Goal: Book appointment/travel/reservation

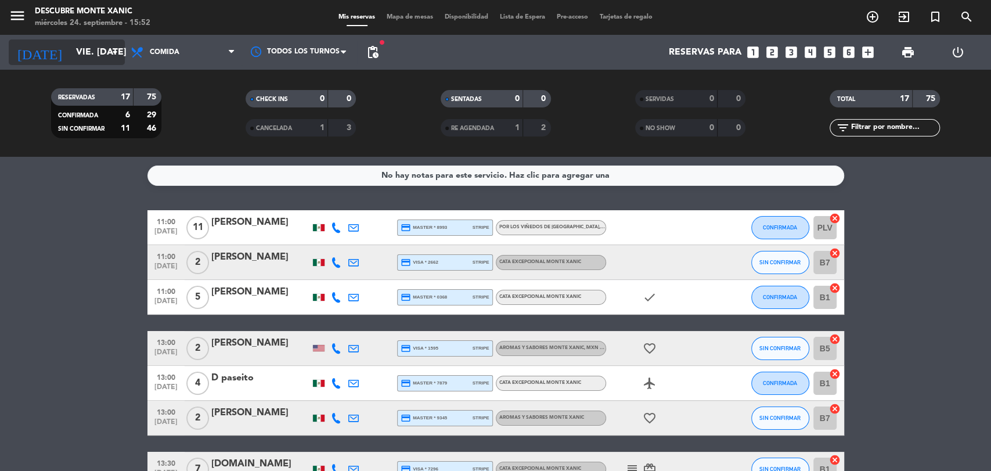
click at [86, 55] on input "vie. [DATE]" at bounding box center [131, 52] width 123 height 23
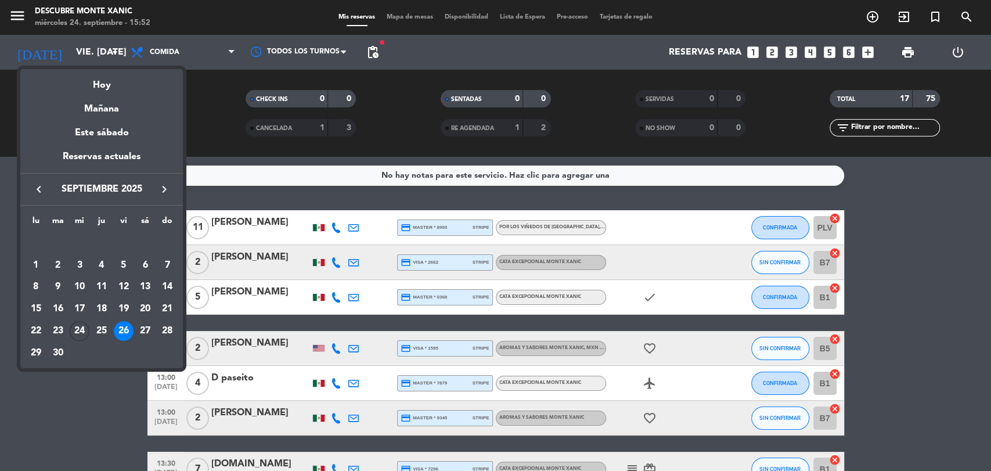
click at [160, 188] on icon "keyboard_arrow_right" at bounding box center [164, 189] width 14 height 14
click at [82, 305] on div "15" at bounding box center [80, 309] width 20 height 20
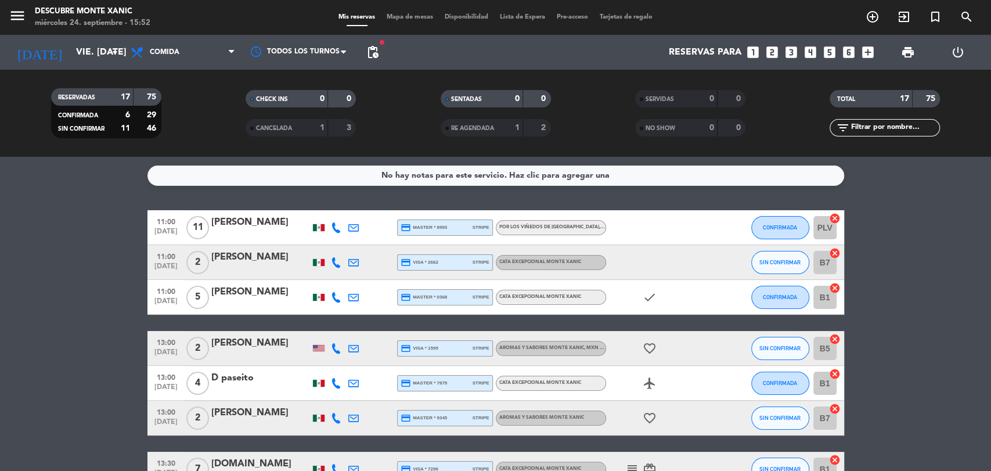
type input "mié. [DATE]"
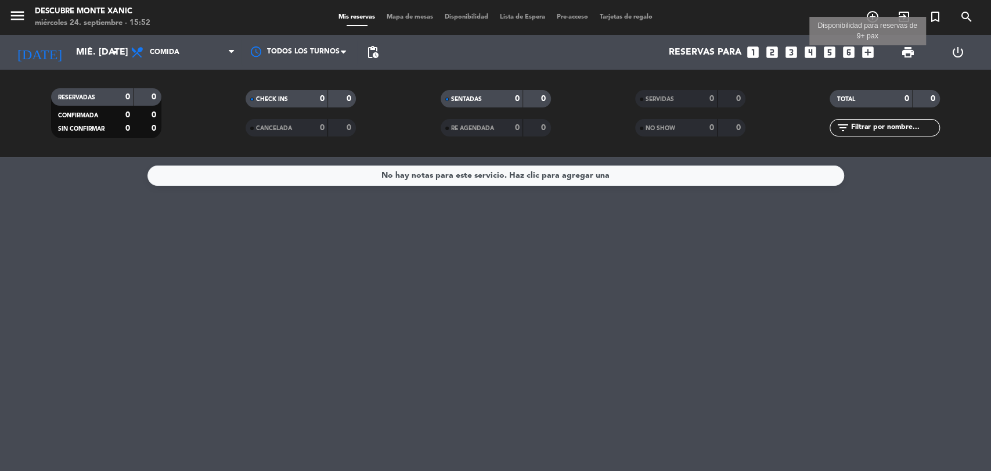
click at [867, 53] on icon "add_box" at bounding box center [867, 52] width 15 height 15
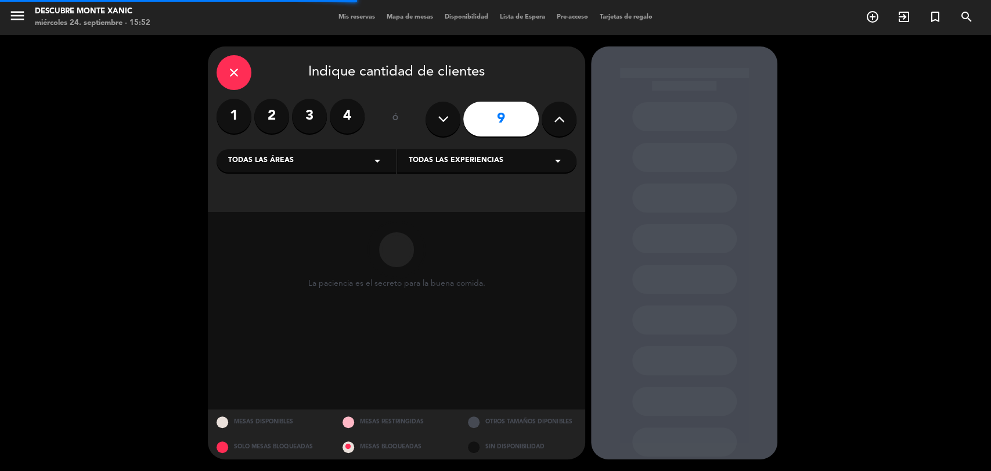
click at [567, 131] on button at bounding box center [559, 119] width 35 height 35
type input "10"
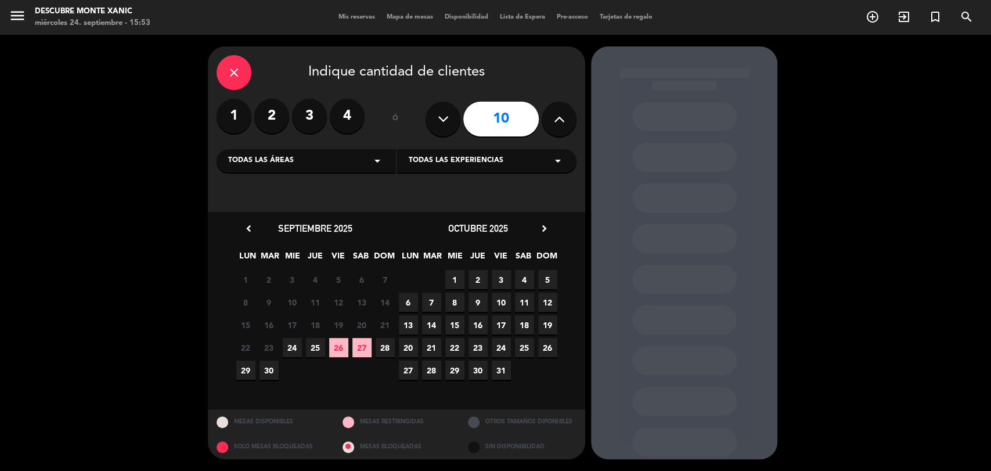
click at [448, 326] on span "15" at bounding box center [454, 324] width 19 height 19
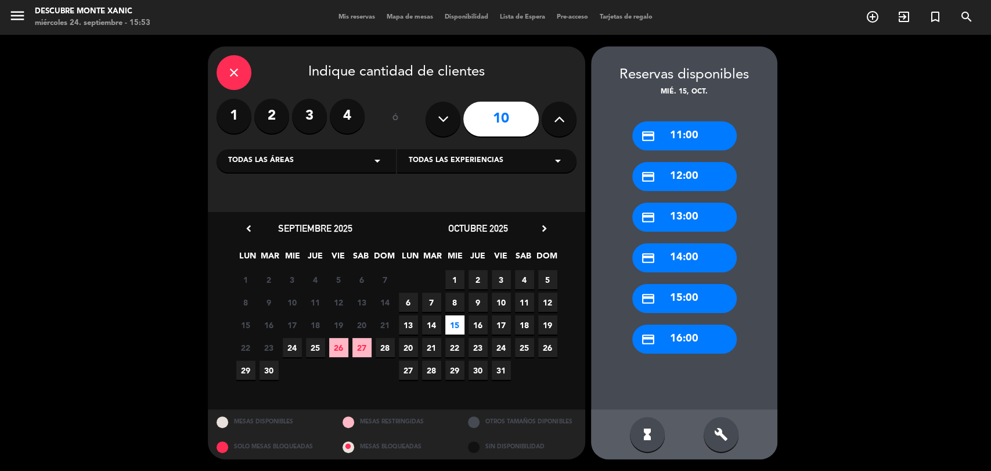
click at [706, 164] on div "credit_card 12:00" at bounding box center [684, 176] width 105 height 29
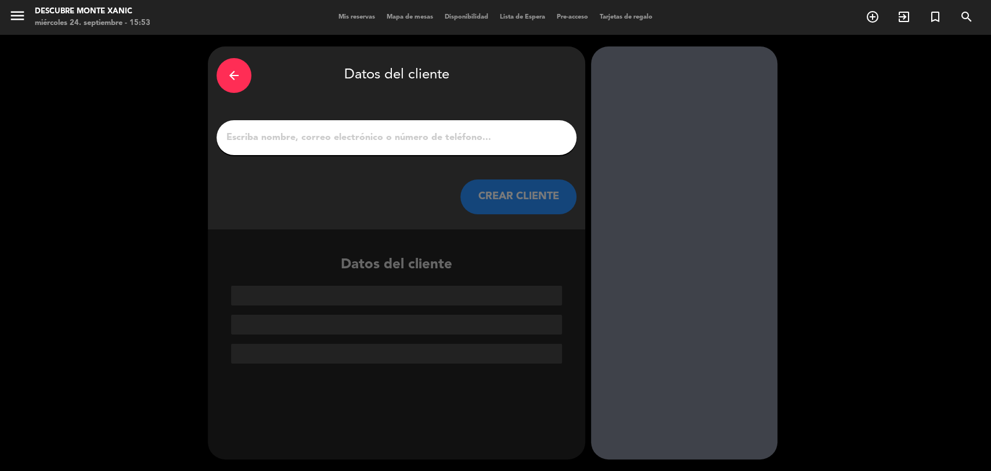
click at [344, 145] on input "1" at bounding box center [396, 137] width 343 height 16
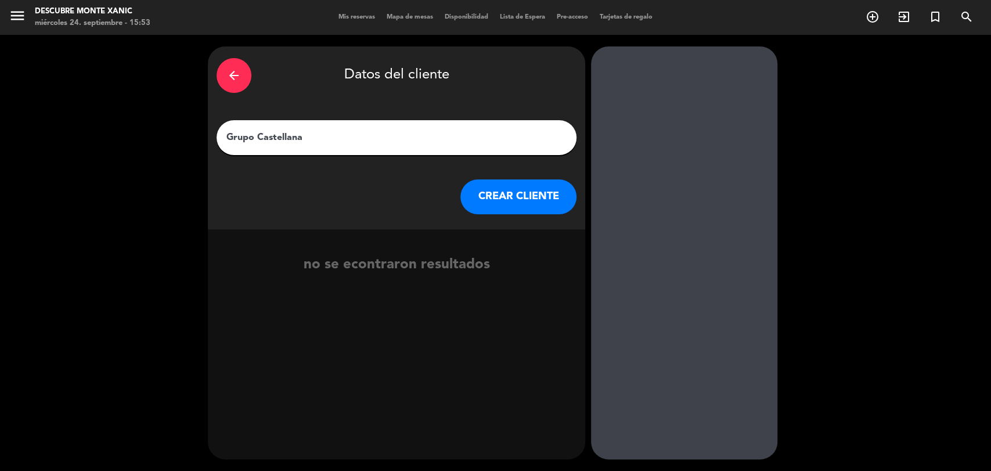
type input "Grupo Castellana"
click at [488, 206] on button "CREAR CLIENTE" at bounding box center [518, 196] width 116 height 35
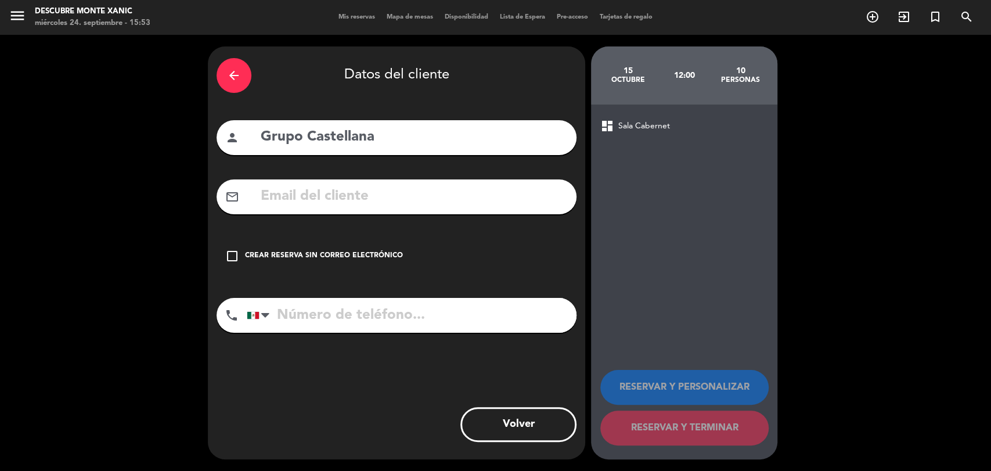
click at [312, 256] on div "Crear reserva sin correo electrónico" at bounding box center [324, 256] width 158 height 12
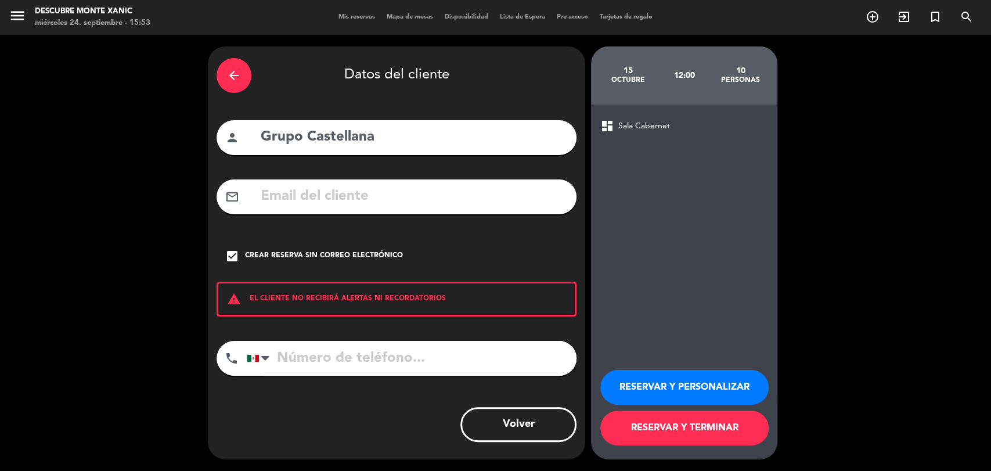
click at [711, 428] on button "RESERVAR Y TERMINAR" at bounding box center [684, 427] width 168 height 35
